Goal: Transaction & Acquisition: Book appointment/travel/reservation

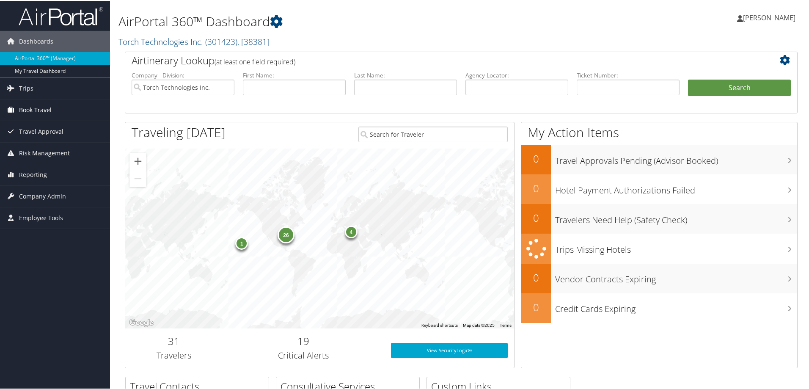
click at [36, 108] on span "Book Travel" at bounding box center [35, 109] width 33 height 21
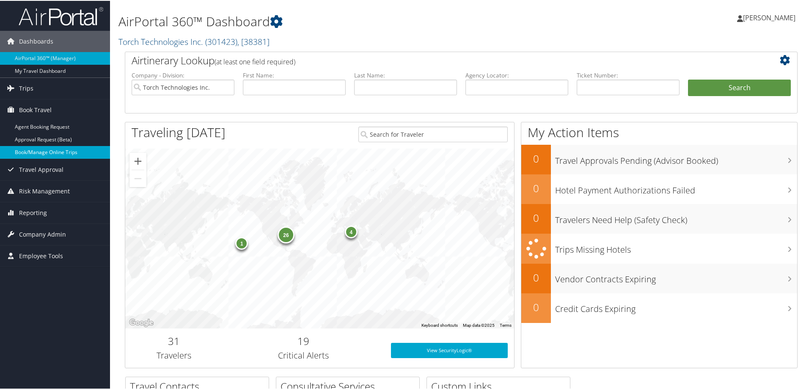
click at [33, 155] on link "Book/Manage Online Trips" at bounding box center [55, 151] width 110 height 13
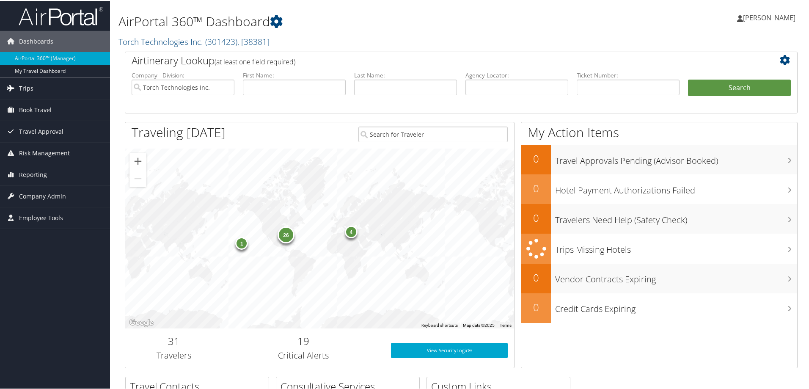
click at [28, 86] on span "Trips" at bounding box center [26, 87] width 14 height 21
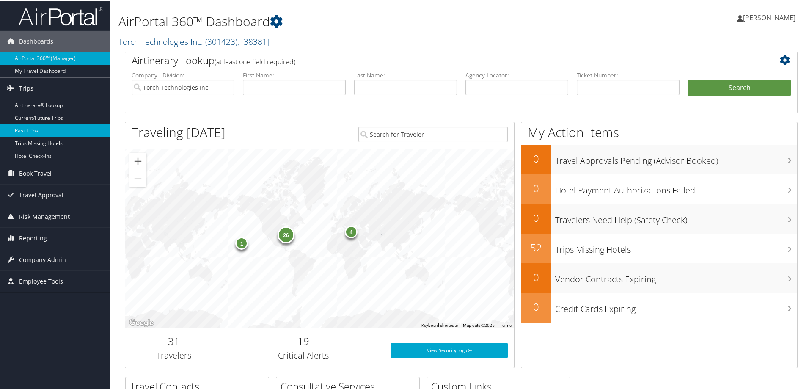
click at [40, 127] on link "Past Trips" at bounding box center [55, 130] width 110 height 13
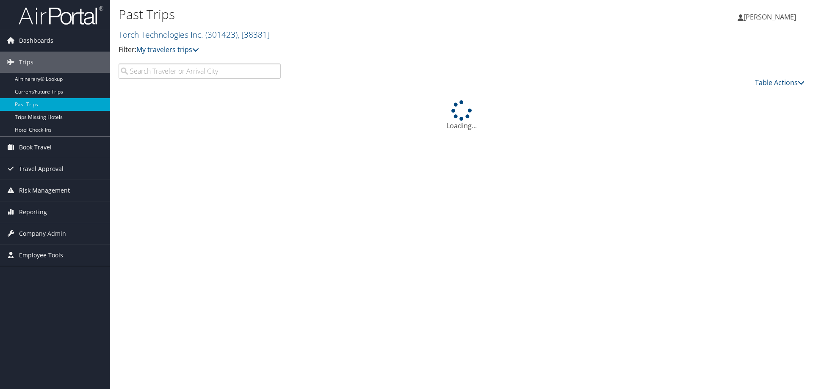
click at [163, 71] on input "search" at bounding box center [200, 71] width 162 height 15
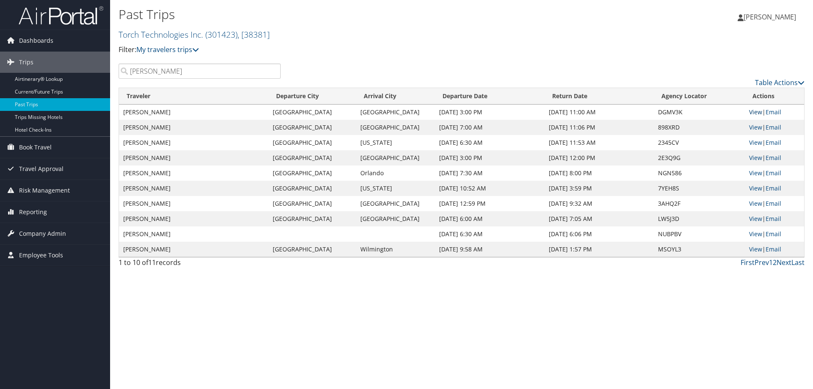
type input "huff"
click at [758, 113] on link "View" at bounding box center [755, 112] width 13 height 8
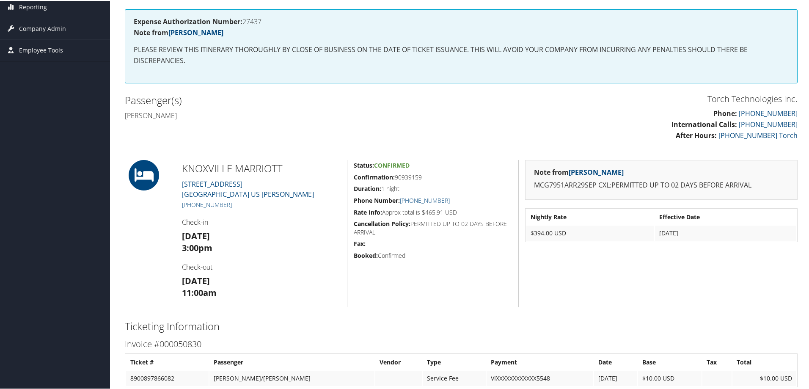
scroll to position [127, 0]
